Goal: Transaction & Acquisition: Book appointment/travel/reservation

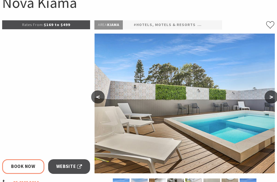
scroll to position [64, 0]
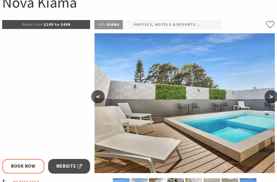
click at [272, 102] on button ">" at bounding box center [271, 96] width 14 height 13
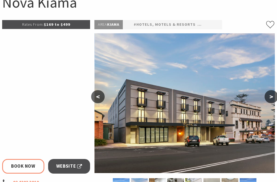
click at [273, 100] on button ">" at bounding box center [271, 96] width 14 height 13
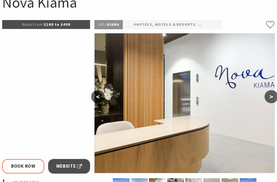
click at [275, 99] on button ">" at bounding box center [271, 96] width 14 height 13
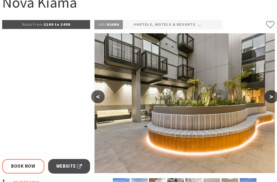
click at [275, 98] on button ">" at bounding box center [271, 96] width 14 height 13
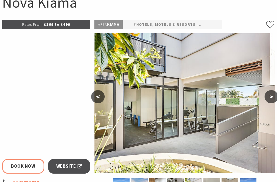
click at [274, 98] on button ">" at bounding box center [271, 96] width 14 height 13
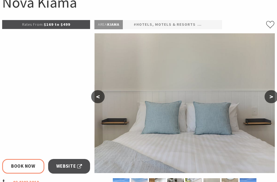
click at [276, 98] on button ">" at bounding box center [271, 96] width 14 height 13
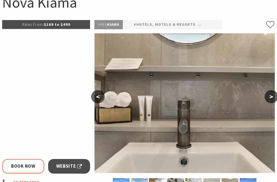
click at [276, 99] on button ">" at bounding box center [271, 96] width 14 height 13
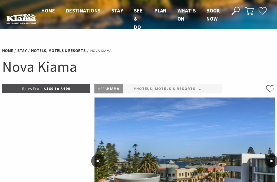
scroll to position [0, 0]
click at [216, 15] on span "Book now" at bounding box center [213, 14] width 14 height 15
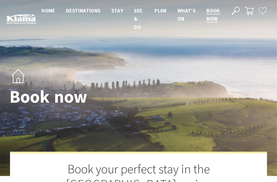
click at [216, 16] on span "Book now" at bounding box center [213, 14] width 14 height 15
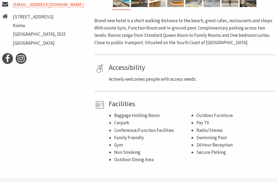
scroll to position [235, 0]
